Goal: Task Accomplishment & Management: Complete application form

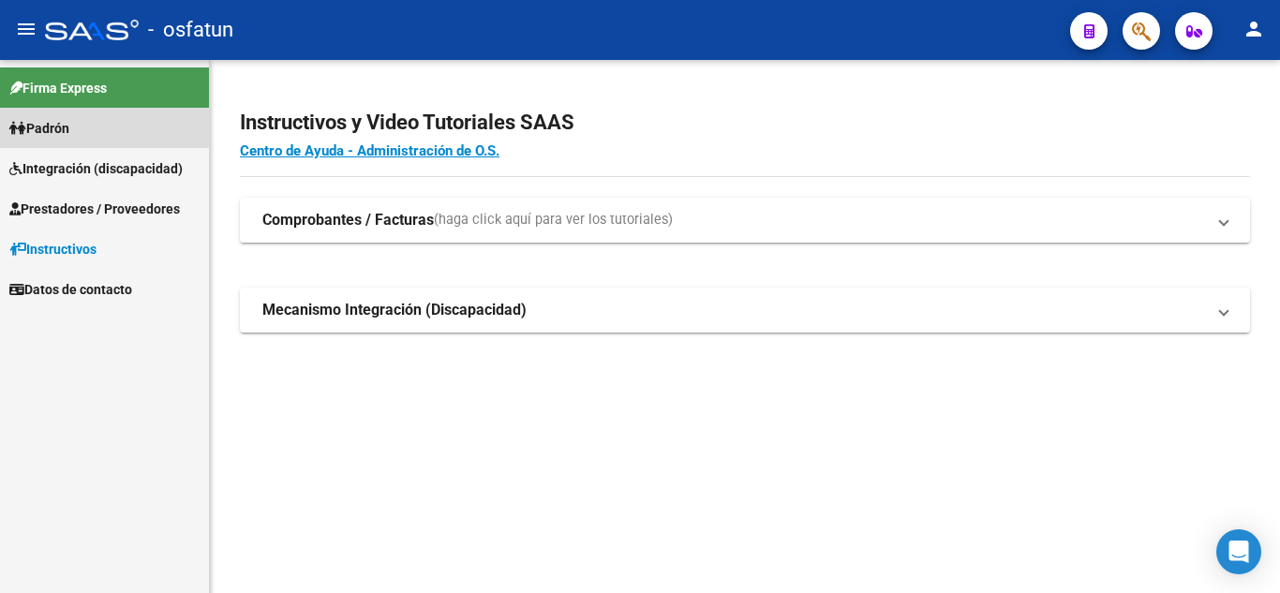
click at [39, 128] on span "Padrón" at bounding box center [39, 128] width 60 height 21
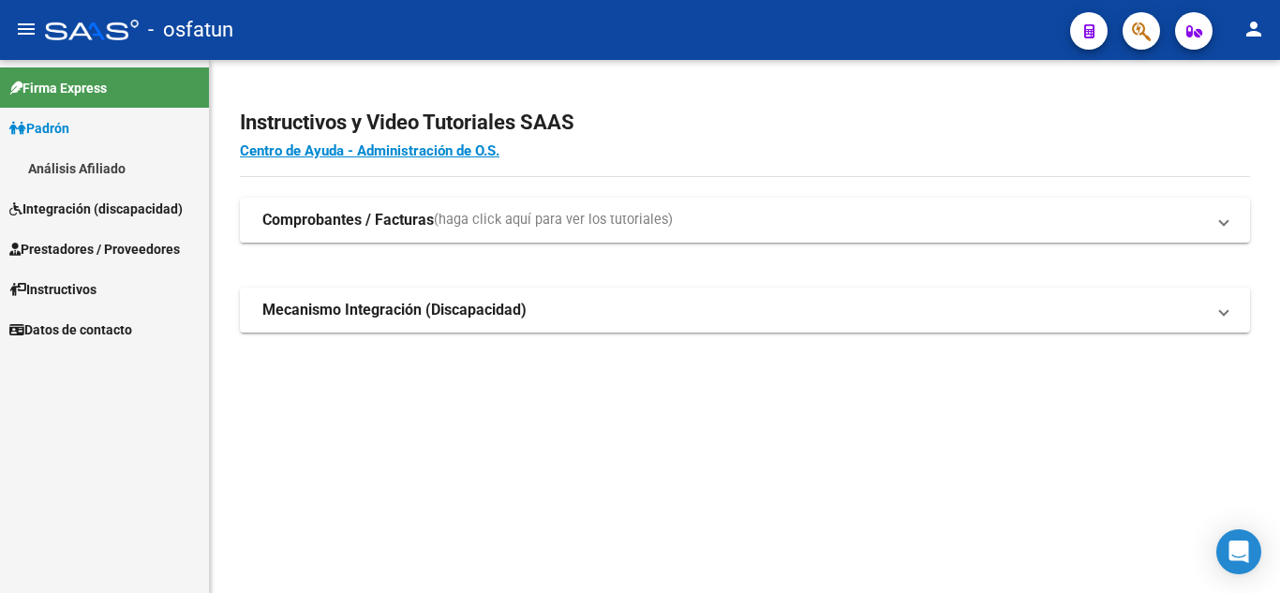
click at [72, 204] on span "Integración (discapacidad)" at bounding box center [95, 209] width 173 height 21
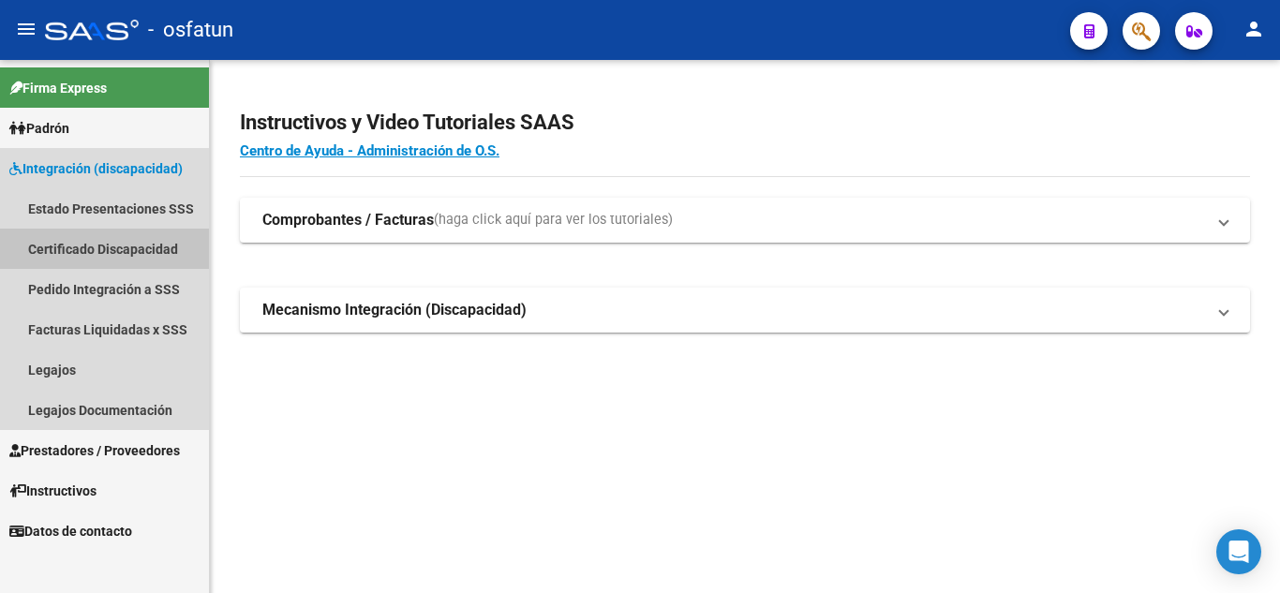
click at [80, 244] on link "Certificado Discapacidad" at bounding box center [104, 249] width 209 height 40
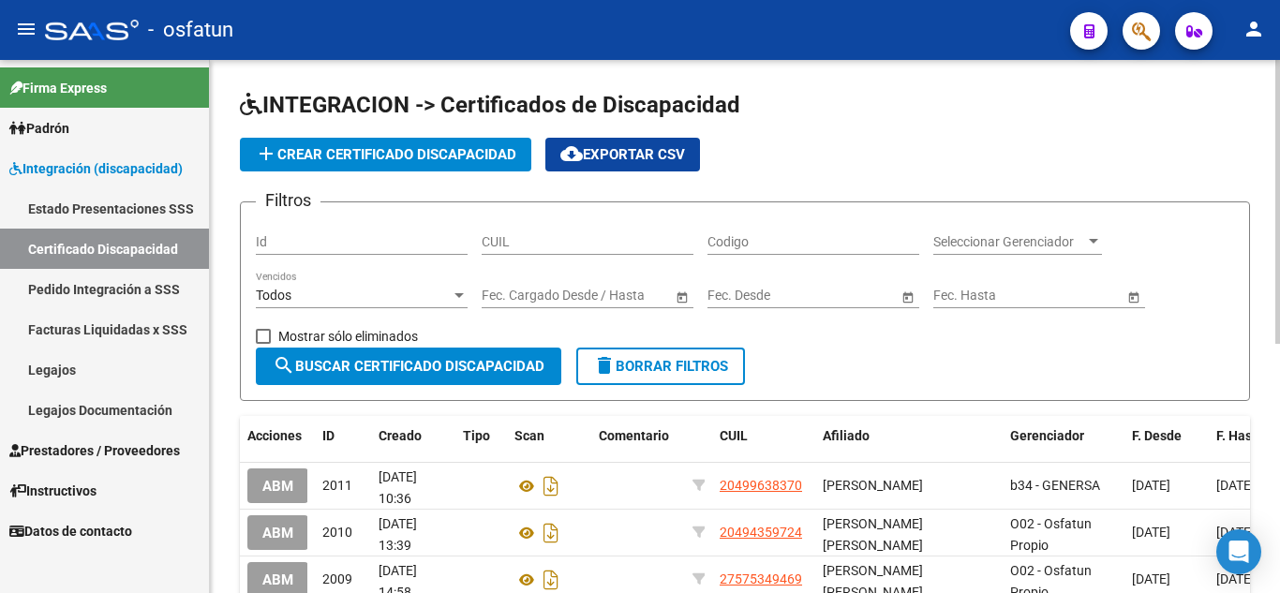
click at [582, 250] on div "CUIL" at bounding box center [588, 235] width 212 height 37
click at [453, 155] on span "add Crear Certificado Discapacidad" at bounding box center [385, 154] width 261 height 17
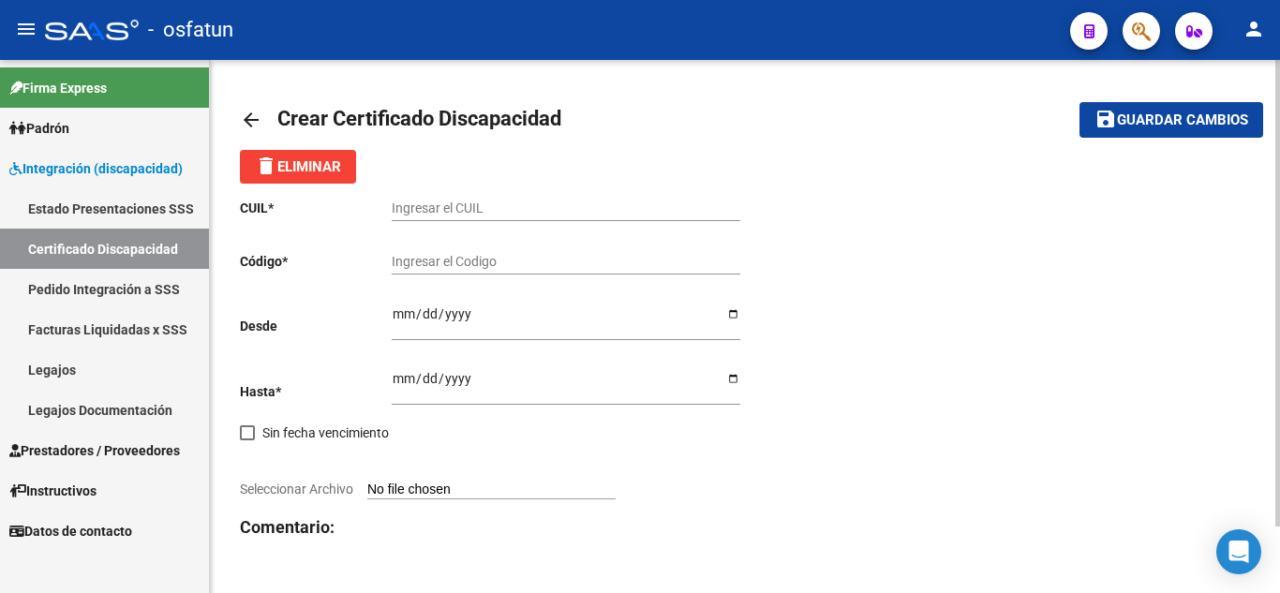
click at [245, 117] on mat-icon "arrow_back" at bounding box center [251, 120] width 22 height 22
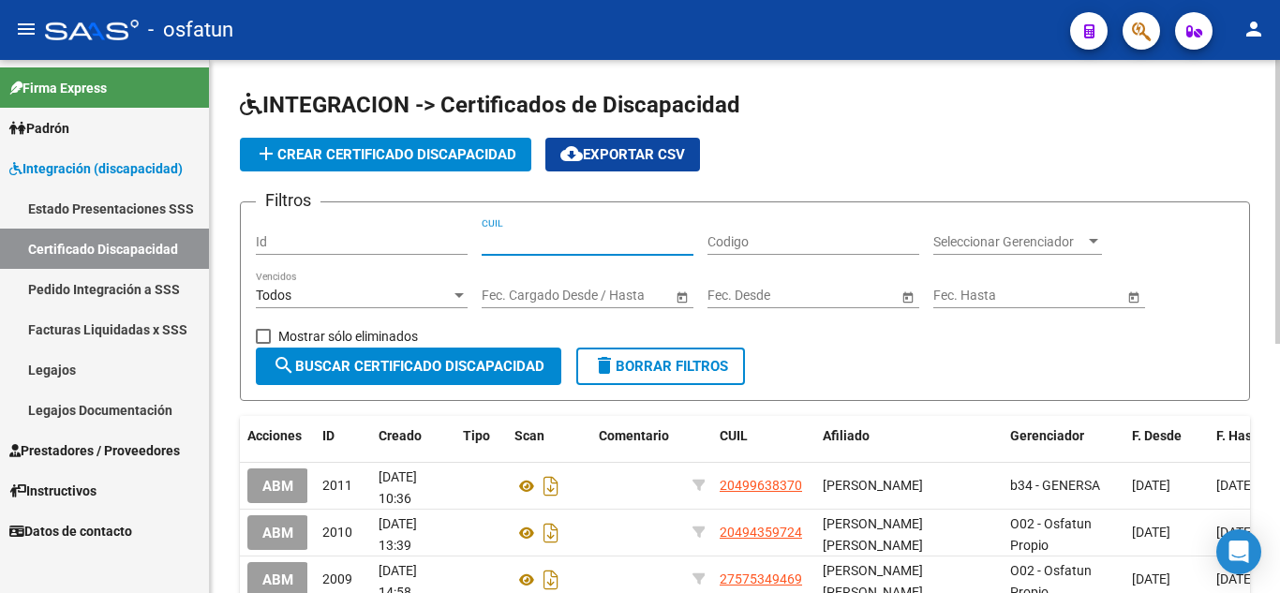
click at [560, 244] on input "CUIL" at bounding box center [588, 242] width 212 height 16
drag, startPoint x: 540, startPoint y: 250, endPoint x: 513, endPoint y: 245, distance: 27.6
paste input "20-36309327-3"
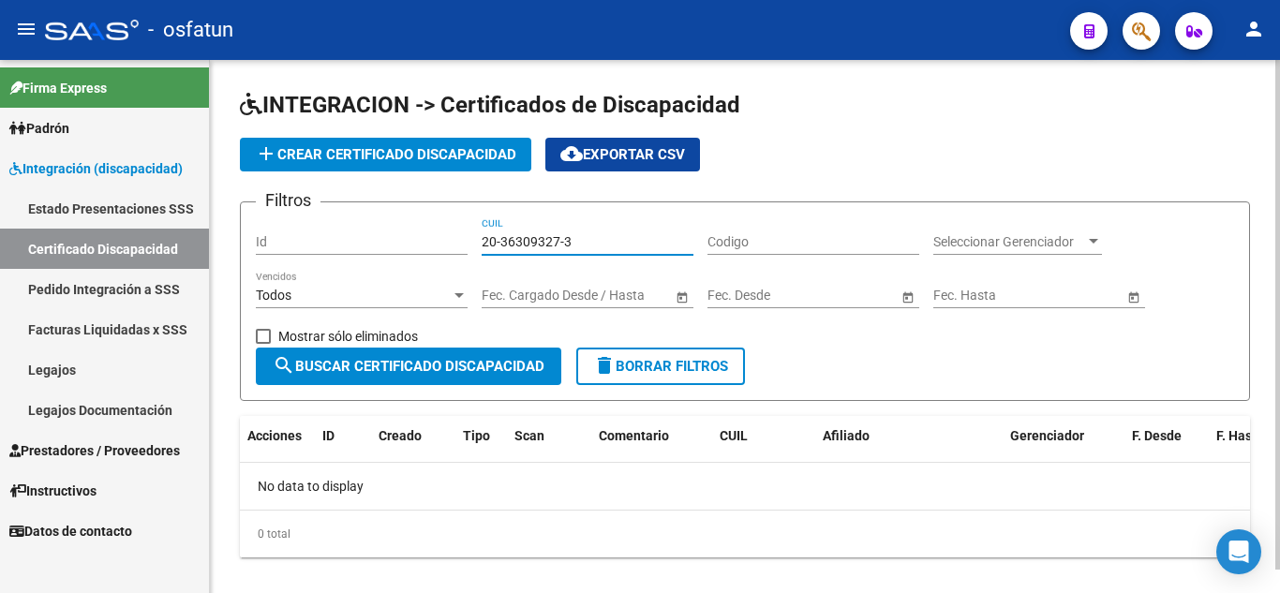
type input "20-36309327-3"
click at [335, 144] on button "add Crear Certificado Discapacidad" at bounding box center [385, 155] width 291 height 34
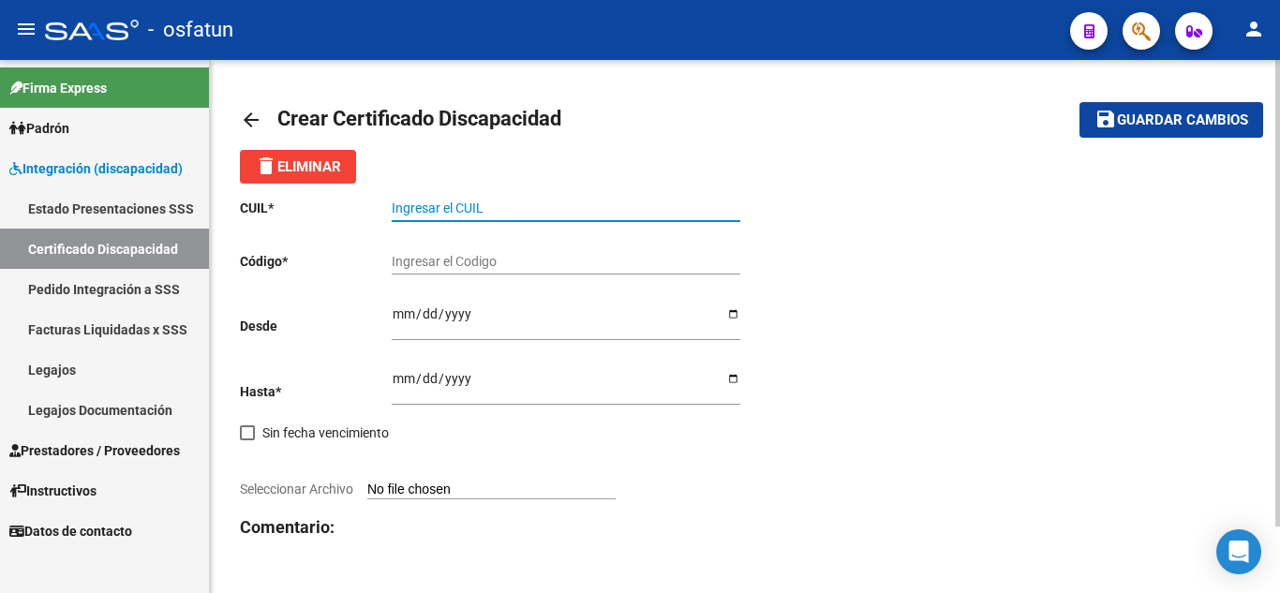
paste input "20-36309327-3"
type input "20-36309327-3"
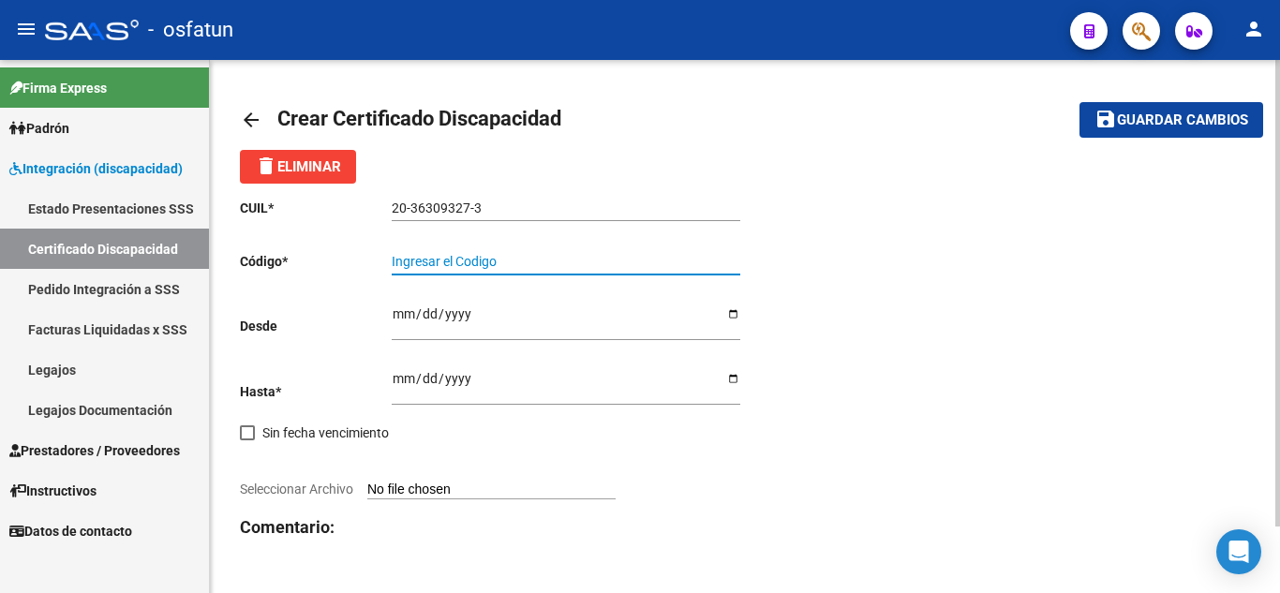
click at [536, 263] on input "Ingresar el Codigo" at bounding box center [566, 262] width 349 height 16
type input "01626126-4"
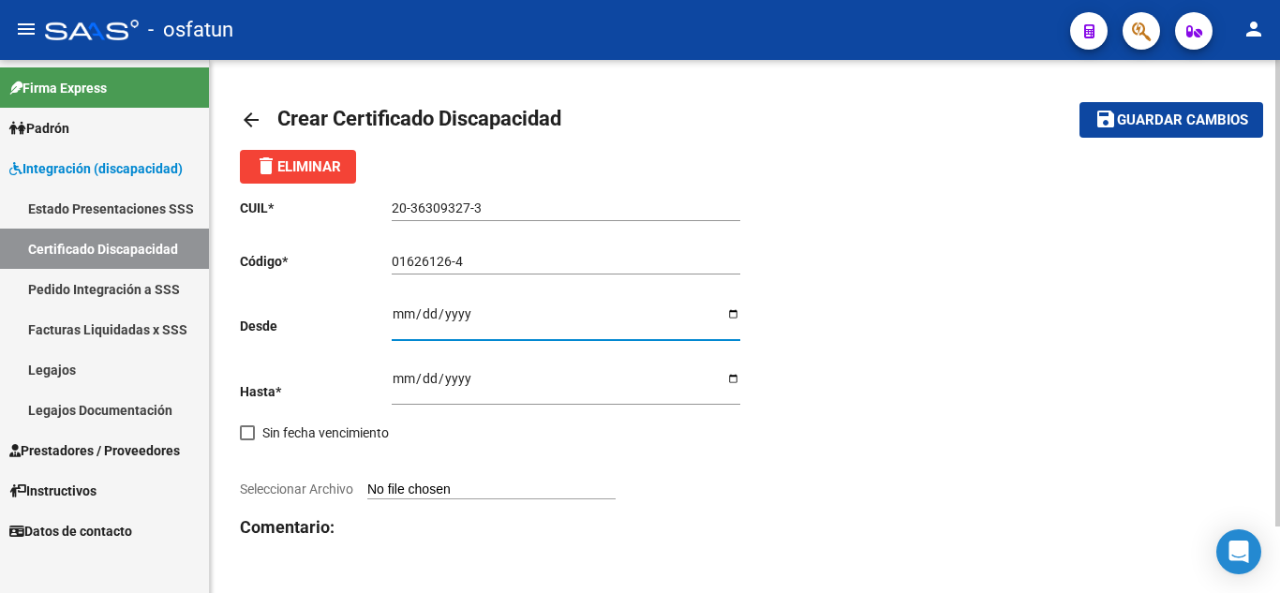
click at [560, 316] on input "Ingresar fec. Desde" at bounding box center [566, 320] width 349 height 28
type input "[DATE]"
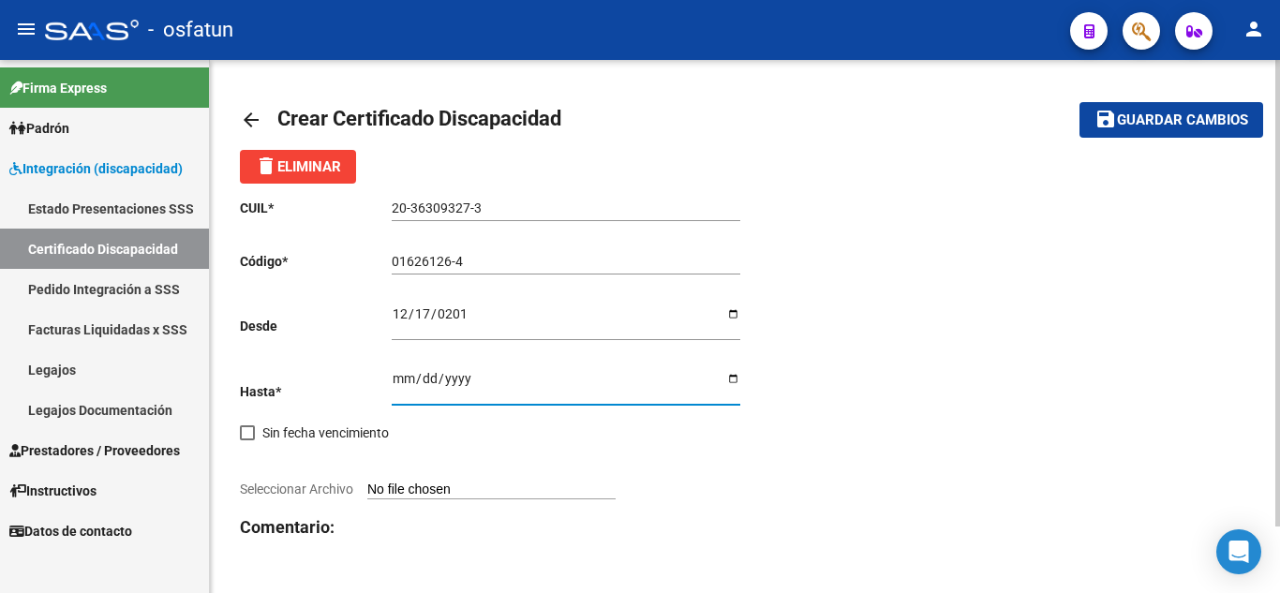
click at [527, 373] on input "Ingresar fec. Hasta" at bounding box center [566, 385] width 349 height 28
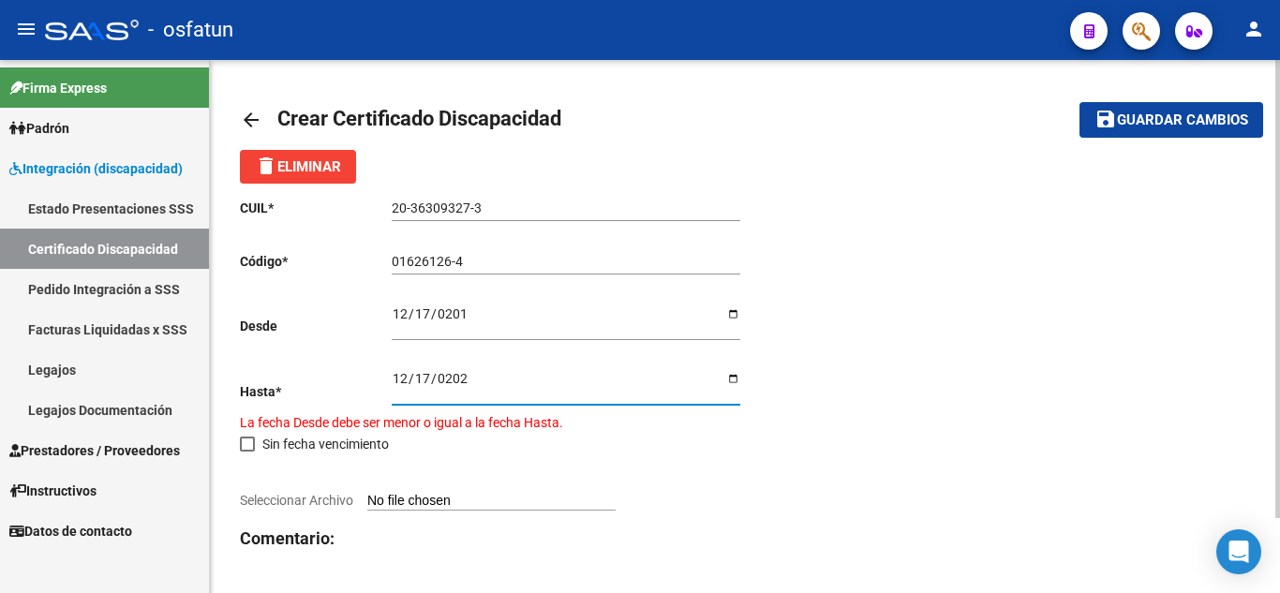
type input "[DATE]"
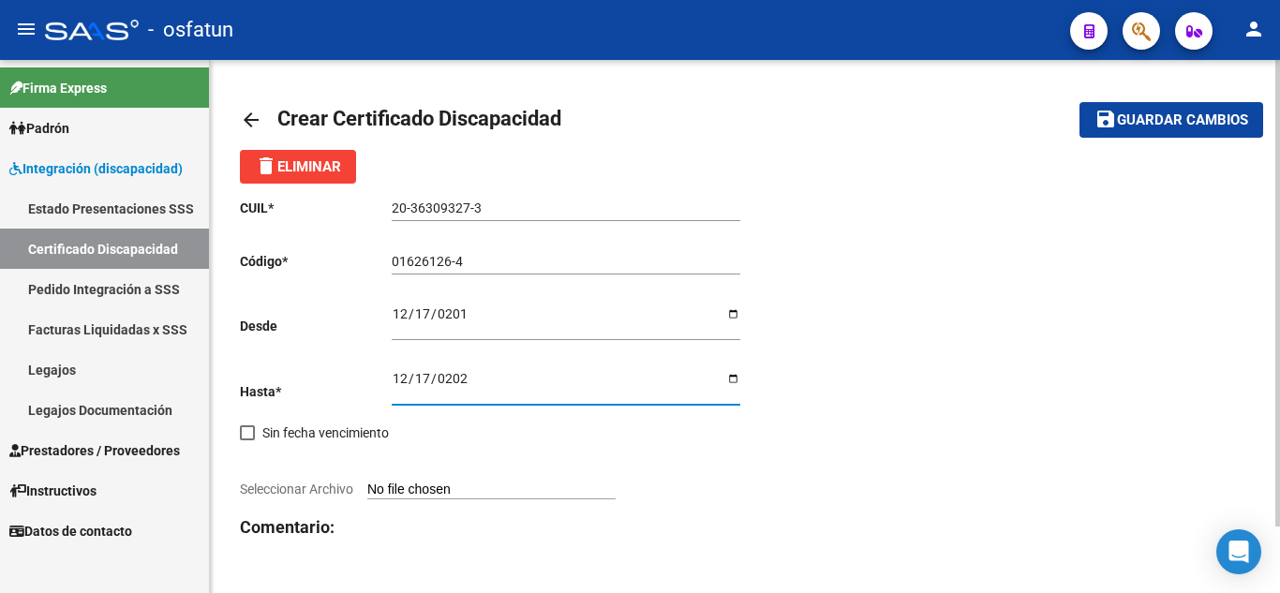
click at [467, 418] on div "[DATE] Ingresar fec. Hasta" at bounding box center [566, 388] width 349 height 65
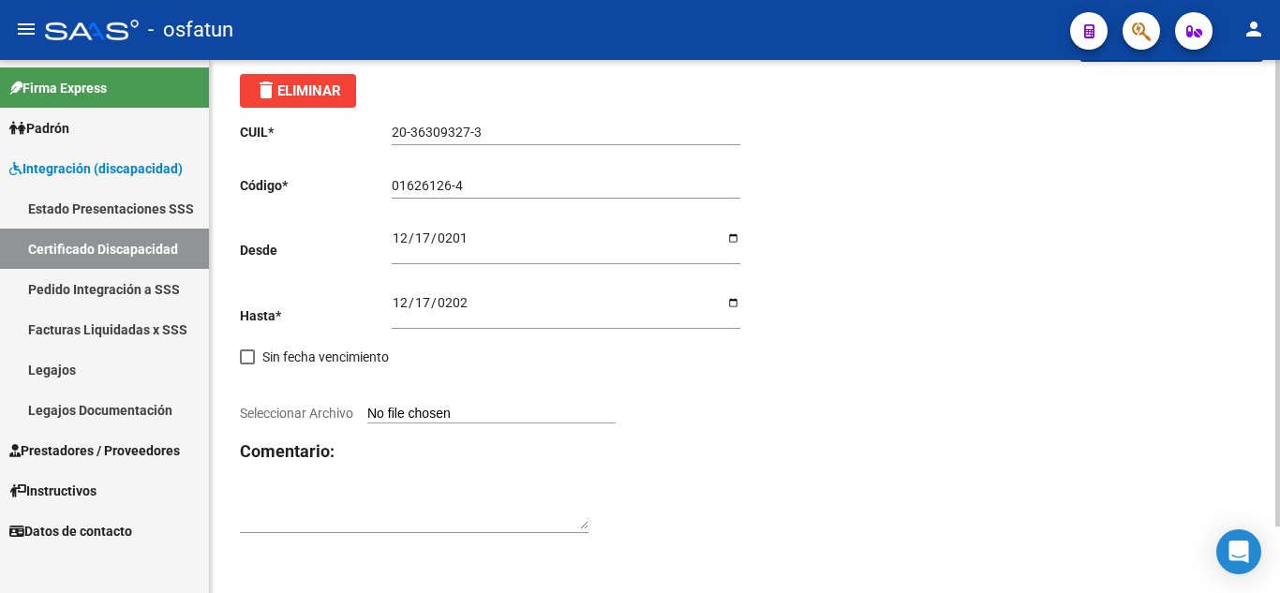
click at [532, 410] on input "Seleccionar Archivo" at bounding box center [491, 415] width 248 height 18
click at [509, 406] on input "Seleccionar Archivo" at bounding box center [491, 415] width 248 height 18
type input "C:\fakepath\Certificado CUD Aldrey.pdf"
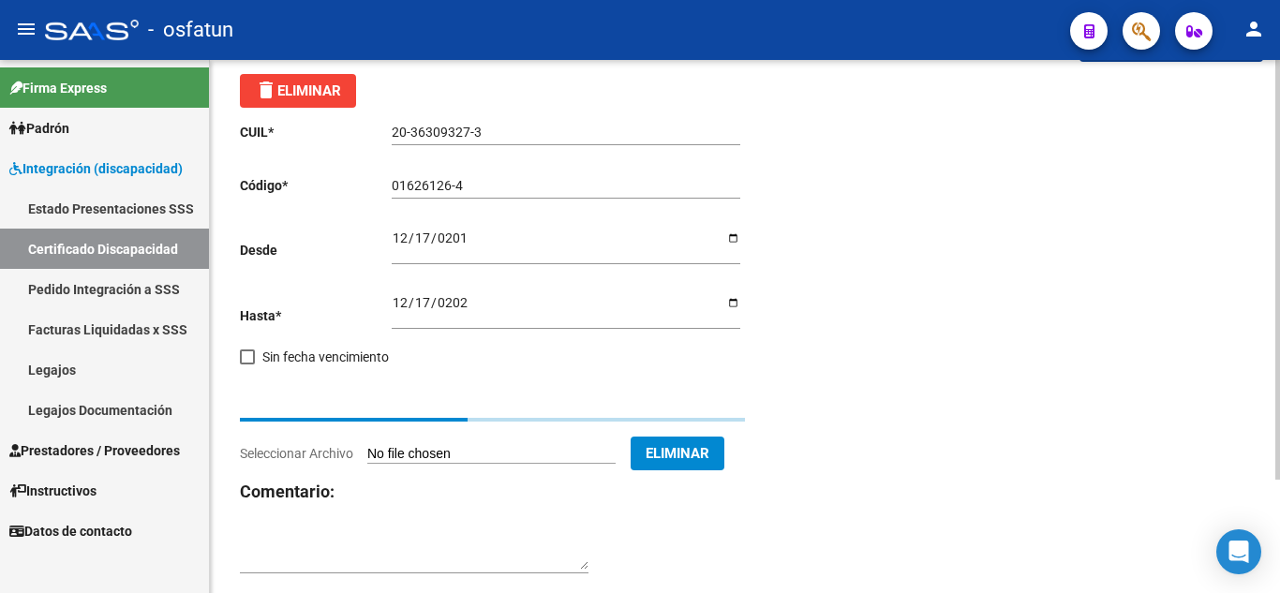
scroll to position [55, 0]
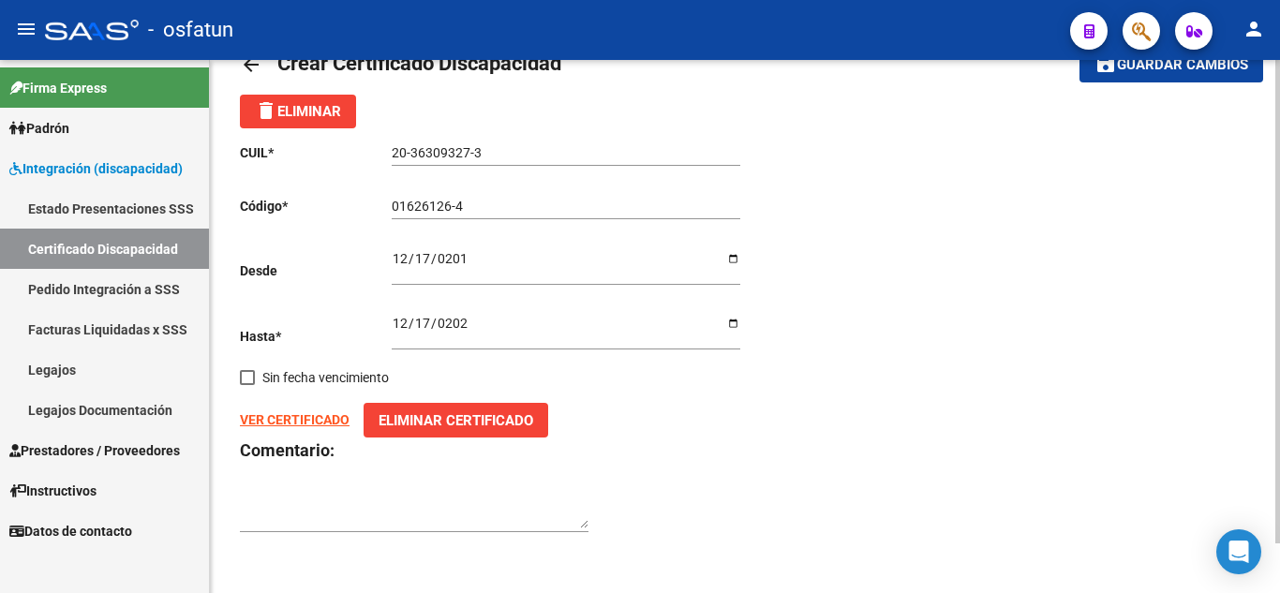
click at [298, 418] on strong "VER CERTIFICADO" at bounding box center [295, 419] width 110 height 15
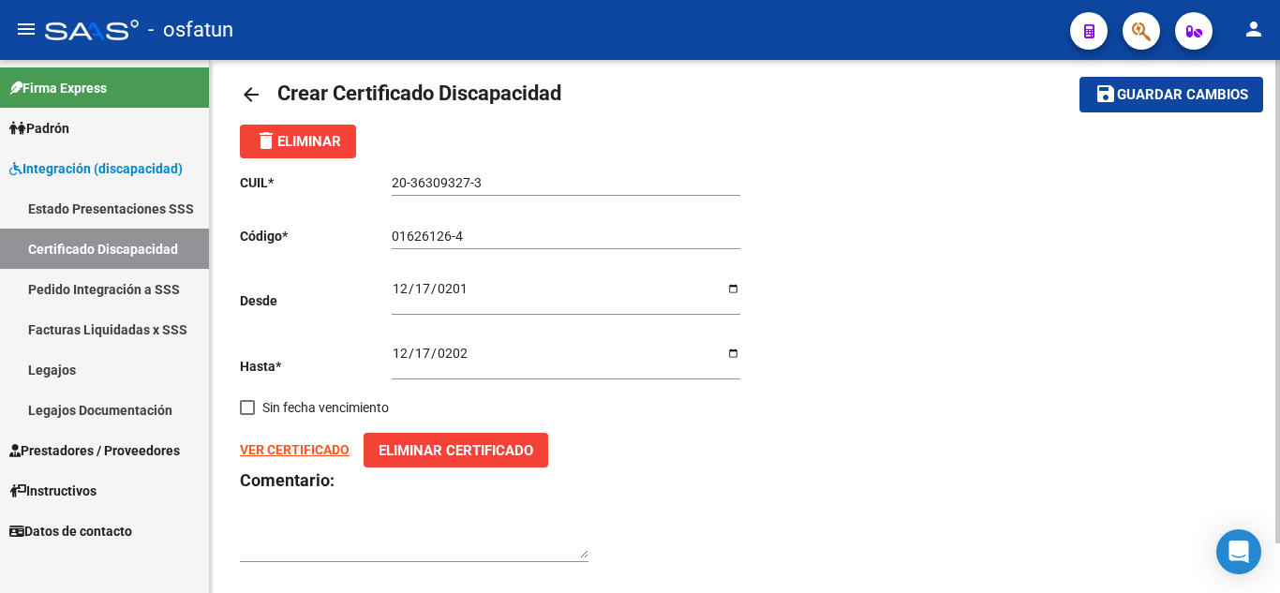
scroll to position [0, 0]
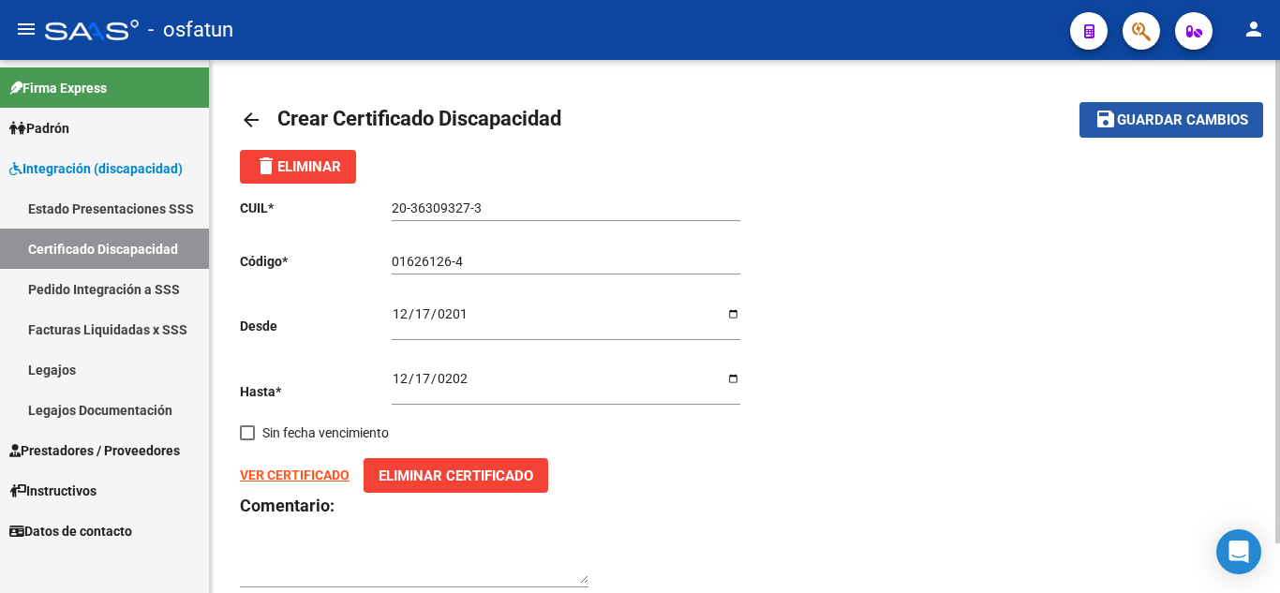
click at [1203, 109] on button "save Guardar cambios" at bounding box center [1171, 119] width 184 height 35
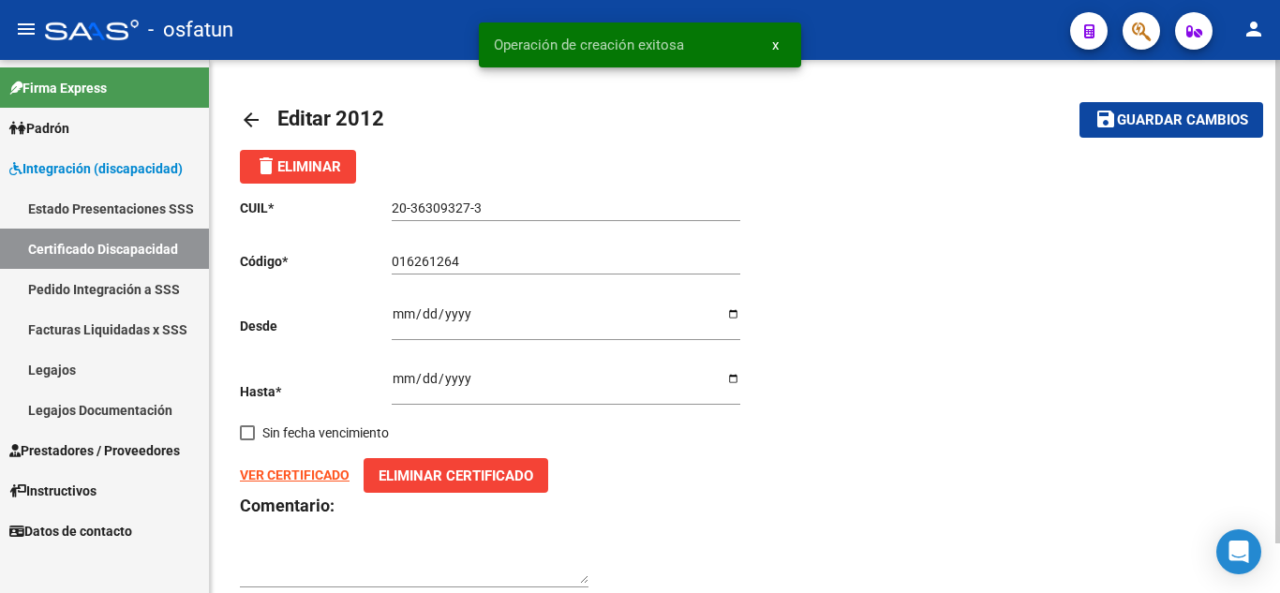
click at [250, 119] on mat-icon "arrow_back" at bounding box center [251, 120] width 22 height 22
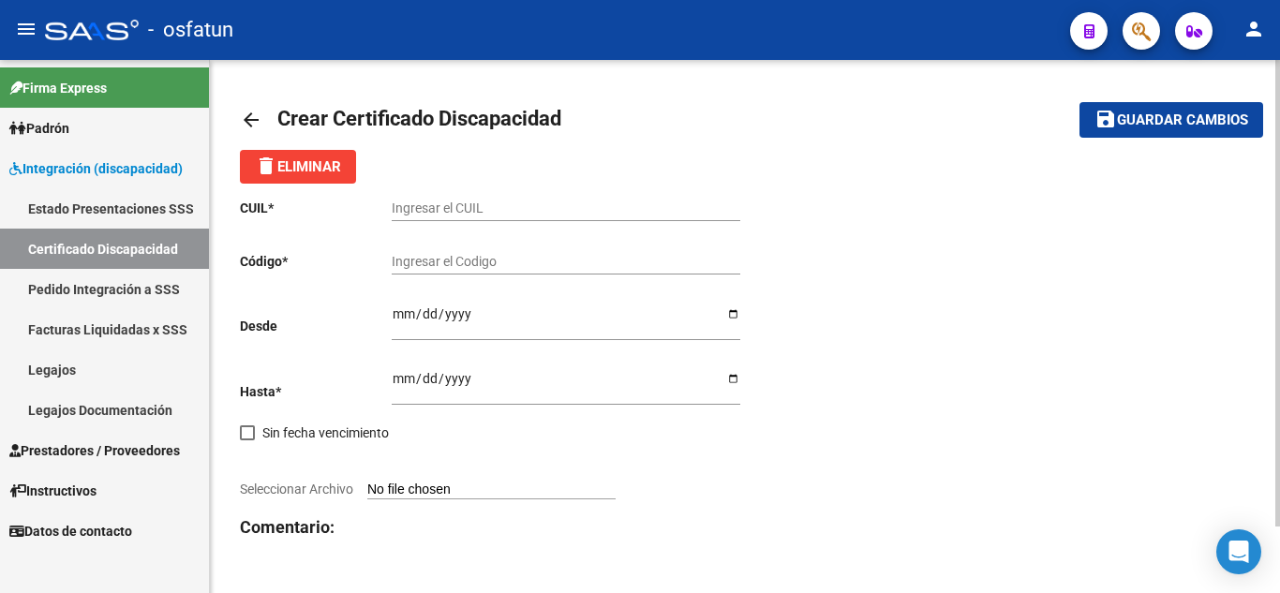
click at [248, 113] on mat-icon "arrow_back" at bounding box center [251, 120] width 22 height 22
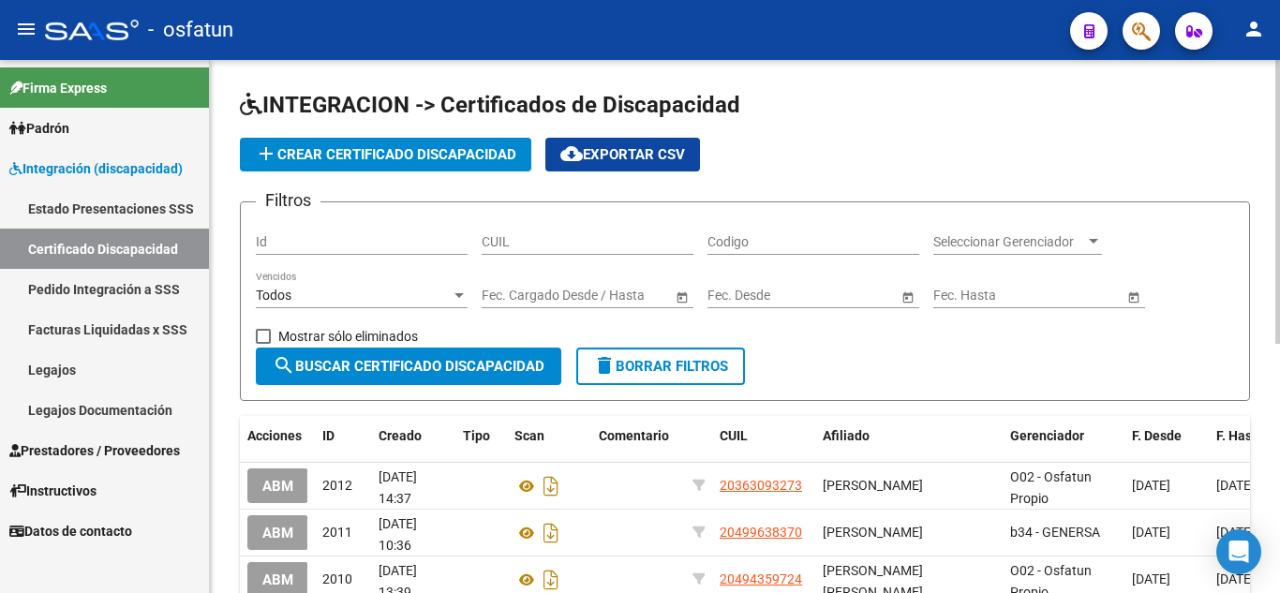
click at [536, 235] on div "CUIL" at bounding box center [588, 235] width 212 height 37
click at [539, 241] on input "CUIL" at bounding box center [588, 242] width 212 height 16
drag, startPoint x: 539, startPoint y: 243, endPoint x: 524, endPoint y: 247, distance: 15.7
click at [524, 247] on input "CUIL" at bounding box center [588, 242] width 212 height 16
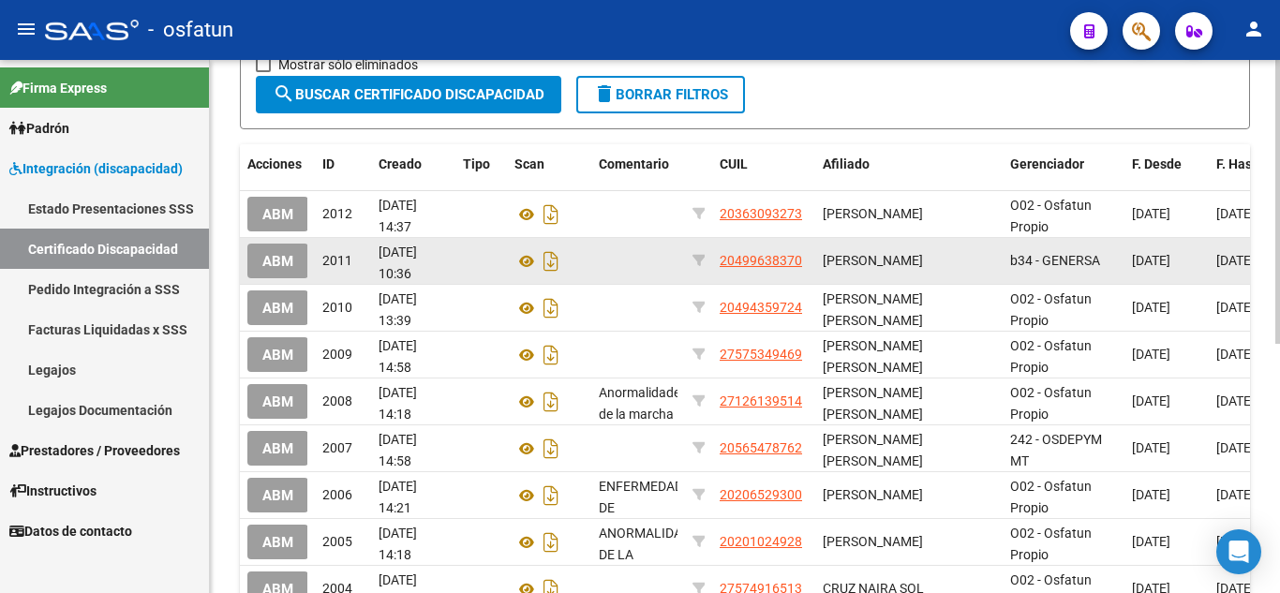
scroll to position [281, 0]
